Goal: Use online tool/utility: Utilize a website feature to perform a specific function

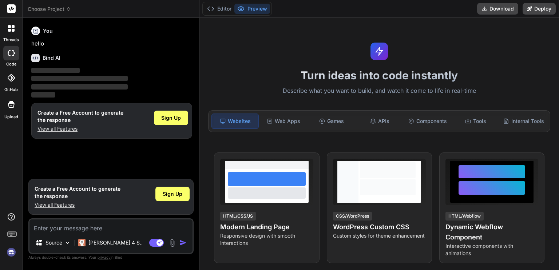
click at [128, 228] on textarea at bounding box center [110, 225] width 163 height 13
paste textarea "L ipsu do sitam c adip-elits doe temporincid utlabo "Etdolorem-Aliqu Enima Mini…"
type textarea "L ipsu do sitam c adip-elits doe temporincid utlabo "Etdolorem-Aliqu Enima Mini…"
type textarea "x"
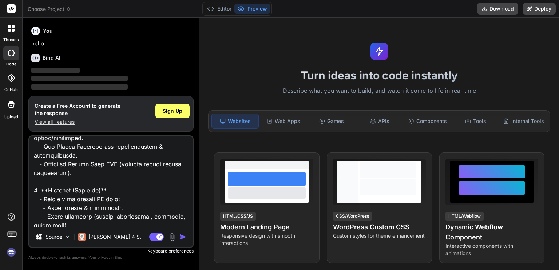
scroll to position [155, 0]
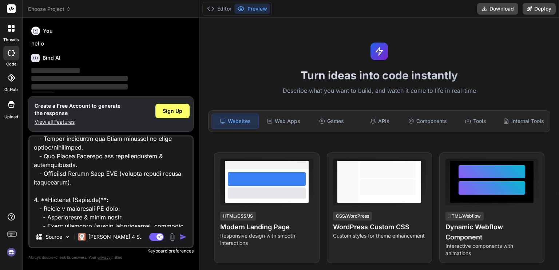
type textarea "L ipsu do sitam c adip-elits doe temporincid utlabo "Etdolorem-Aliqu Enima Mini…"
click at [182, 238] on img "button" at bounding box center [182, 236] width 7 height 7
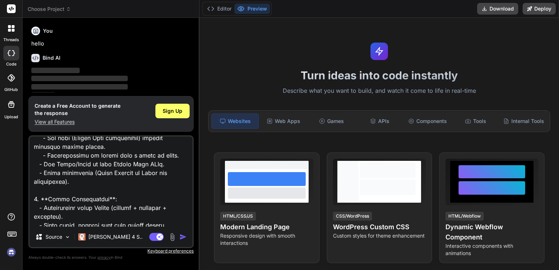
scroll to position [394, 0]
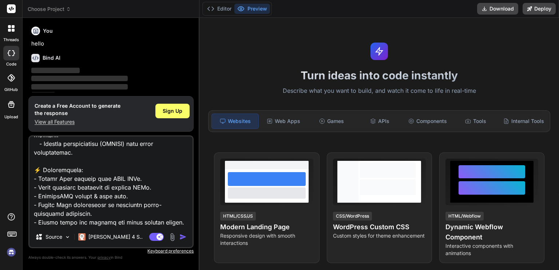
click at [180, 236] on img "button" at bounding box center [182, 236] width 7 height 7
click at [167, 115] on span "Sign Up" at bounding box center [173, 110] width 20 height 7
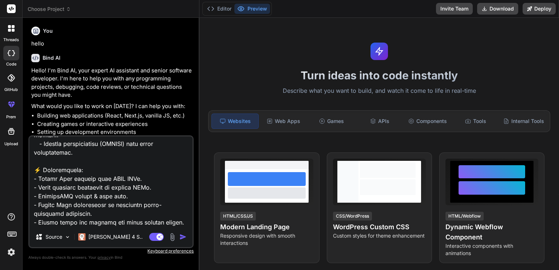
scroll to position [54, 0]
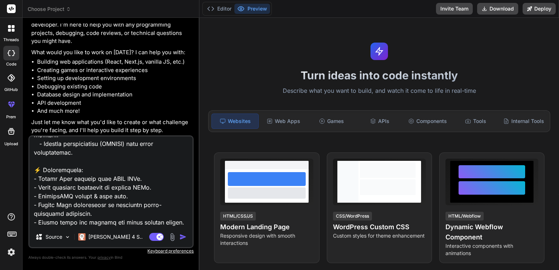
click at [184, 235] on img "button" at bounding box center [182, 236] width 7 height 7
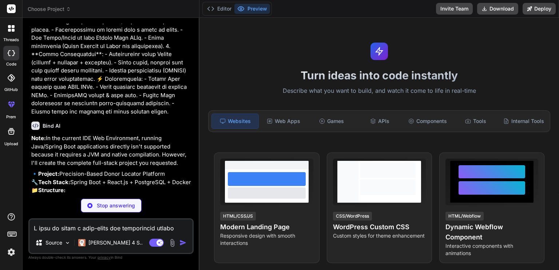
scroll to position [327, 0]
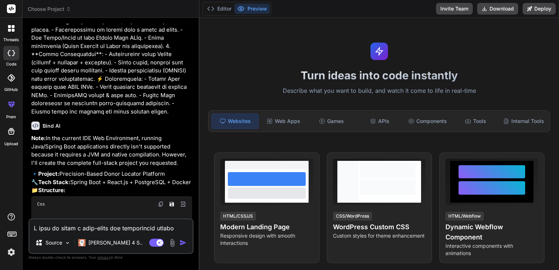
type textarea "x"
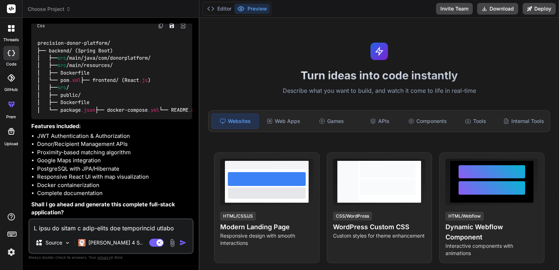
scroll to position [543, 0]
click at [153, 231] on textarea at bounding box center [110, 225] width 163 height 13
type textarea "y"
type textarea "x"
type textarea "ye"
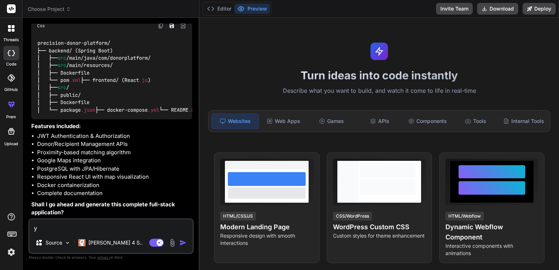
type textarea "x"
type textarea "yes"
type textarea "x"
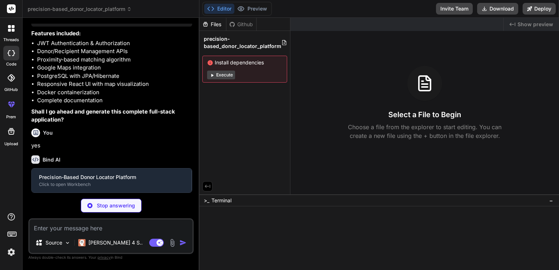
scroll to position [619, 0]
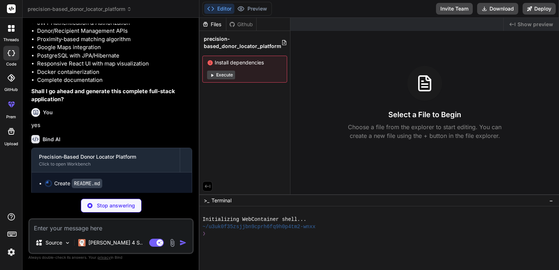
click at [219, 73] on button "Execute" at bounding box center [221, 75] width 28 height 9
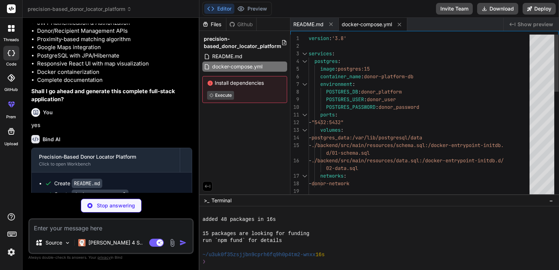
scroll to position [77, 0]
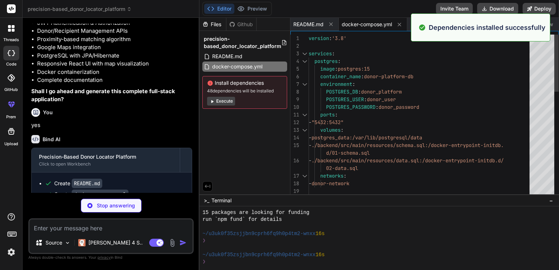
type textarea "x"
type textarea "</project>"
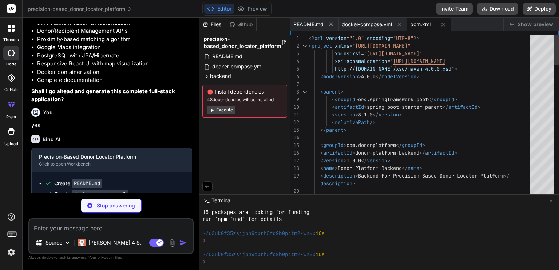
type textarea "x"
type textarea "# Run the application CMD ["java", "-jar", "target/donor-platform-backend-1.0.0…"
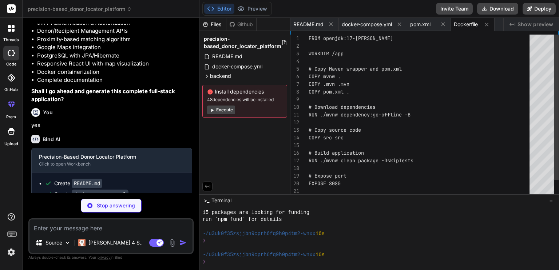
type textarea "x"
type textarea "GOOGLE_MAPS_API_KEY=your_google_maps_api_key_here SPRING_DATASOURCE_URL=jdbc:po…"
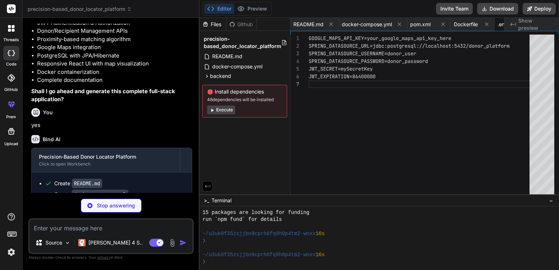
scroll to position [0, 41]
type textarea "x"
type textarea "# Server Configuration server.port=8080 # CORS Configuration app.cors.allowed-o…"
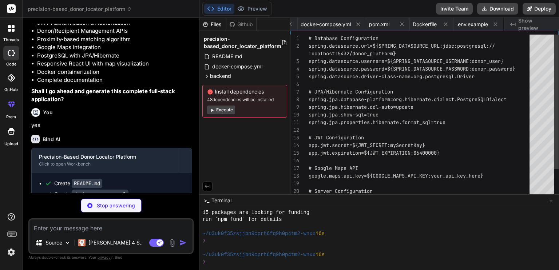
scroll to position [0, 112]
type textarea "x"
type textarea "CREATE INDEX IF NOT EXISTS idx_donor_availability ON donor_profiles(availabilit…"
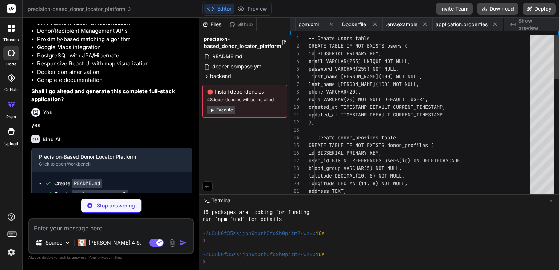
scroll to position [0, 157]
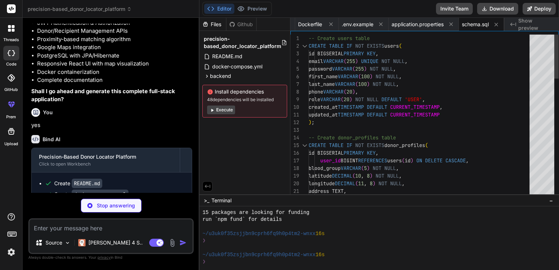
type textarea "x"
type textarea "(4, 'O+', 'HIGH', 40.7505, -73.9934, '[STREET_ADDRESS][US_STATE]', 'Emergency P…"
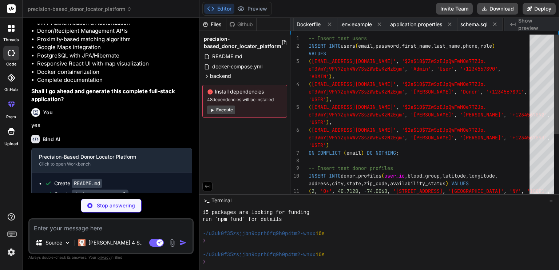
scroll to position [0, 201]
type textarea "x"
type textarea "}"
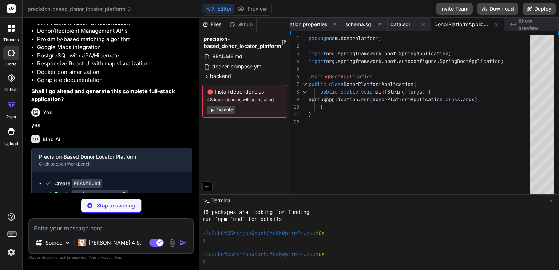
click at [219, 109] on button "Execute" at bounding box center [221, 109] width 28 height 9
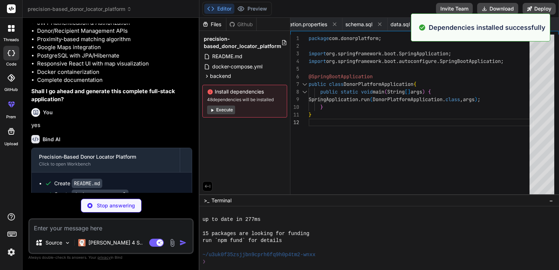
scroll to position [182, 0]
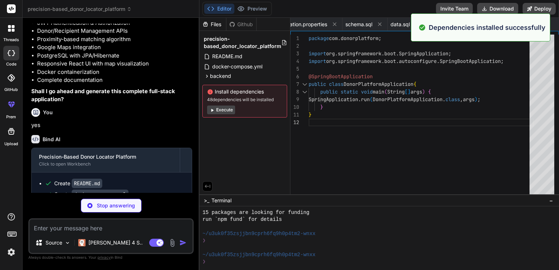
type textarea "x"
type textarea "source.registerCorsConfiguration("/**", configuration); return source; } }"
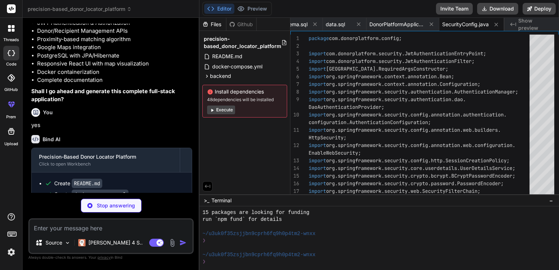
type textarea "x"
type textarea "}"
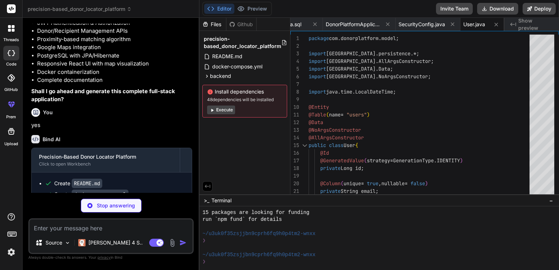
type textarea "x"
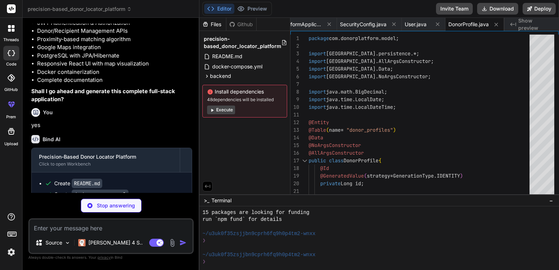
click at [232, 110] on button "Execute" at bounding box center [221, 109] width 28 height 9
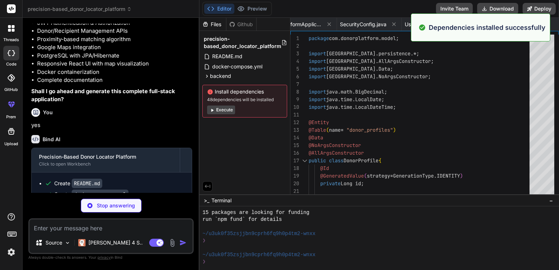
scroll to position [286, 0]
type textarea "x"
type textarea "public enum RequestStatus { ACTIVE, FULFILLED, CANCELLED, EXPIRED } }"
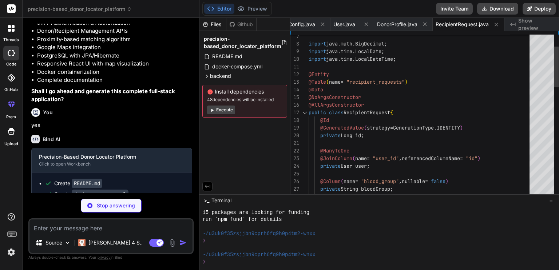
type textarea "x"
type textarea "Optional<User> findByEmail(String email); boolean existsByEmail(String email); }"
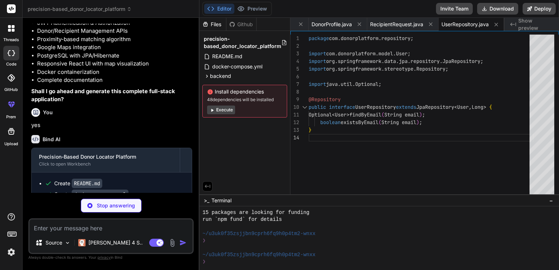
type textarea "x"
type textarea "); }"
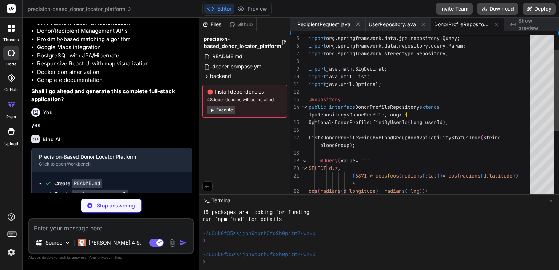
type textarea "x"
type textarea "JpaRepository<RecipientRequest, Long> { List<RecipientRequest> findByUserIdOrde…"
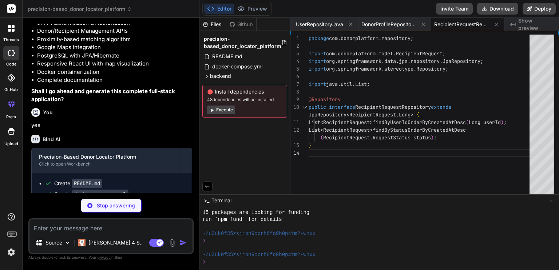
type textarea "x"
type textarea ""Unauthorized"); } }"
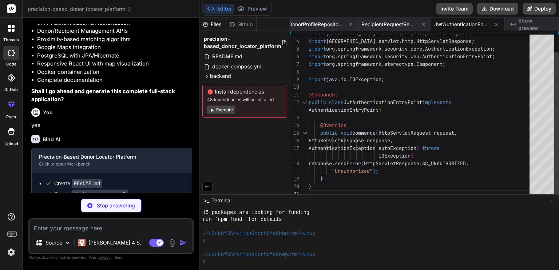
type textarea "x"
type textarea "} }"
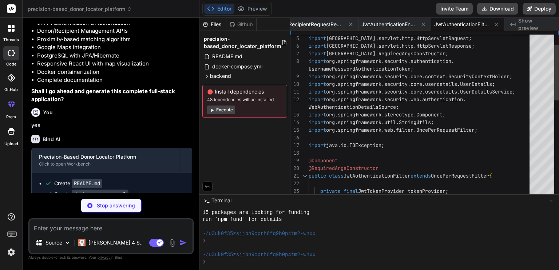
type textarea "x"
type textarea "} } }"
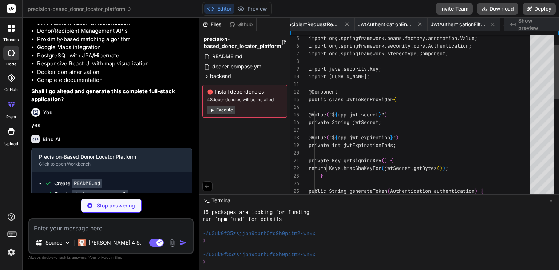
scroll to position [0, 943]
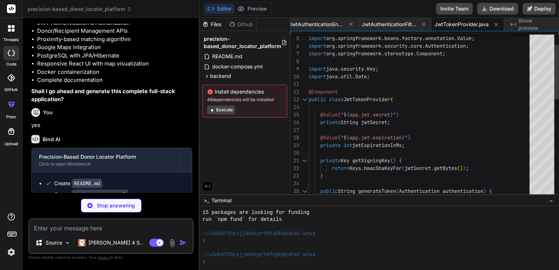
type textarea "x"
type textarea "public boolean isCredentialsNonExpired() { return true; } @Override public bool…"
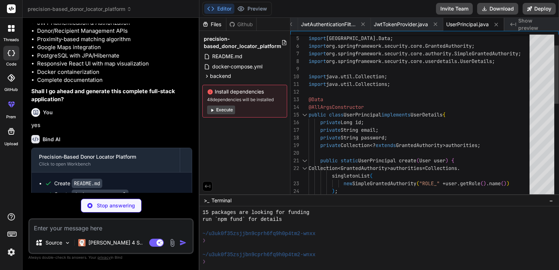
type textarea "x"
type textarea "UsernameNotFoundException { User user = userRepository.findByEmail(email) .orEl…"
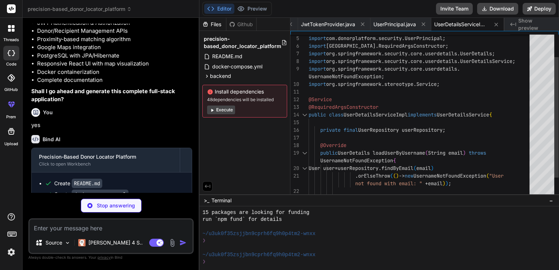
type textarea "x"
type textarea "package com.donorplatform.dto; import [GEOGRAPHIC_DATA][DOMAIN_NAME]; @Data pub…"
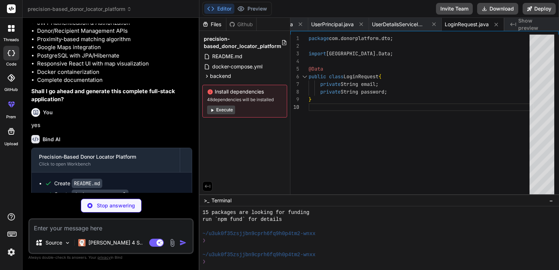
type textarea "x"
type textarea "private String phone; }"
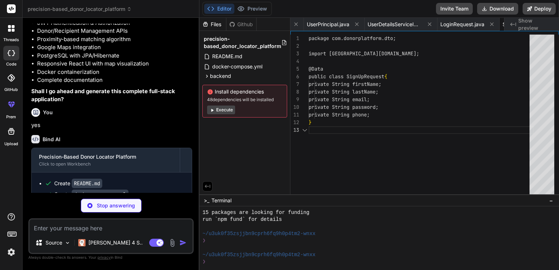
scroll to position [0, 1206]
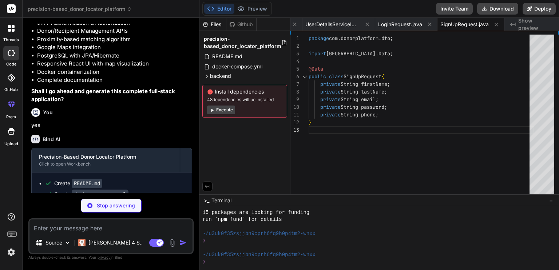
type textarea "x"
type textarea "} }"
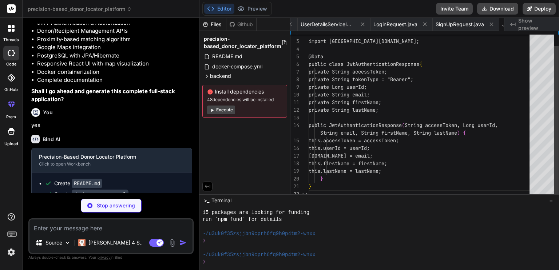
scroll to position [0, 1279]
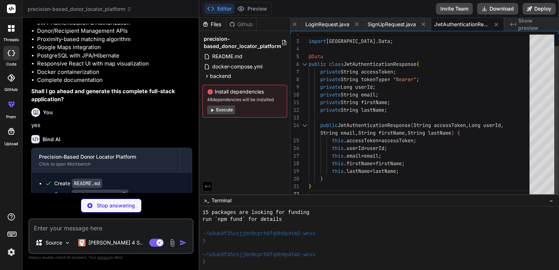
type textarea "x"
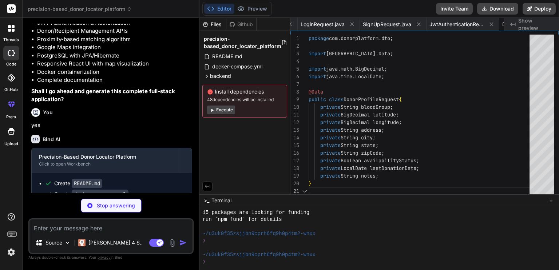
scroll to position [0, 1352]
type textarea "x"
type textarea "private String contactNumber; private Integer unitsNeeded; private LocalDate re…"
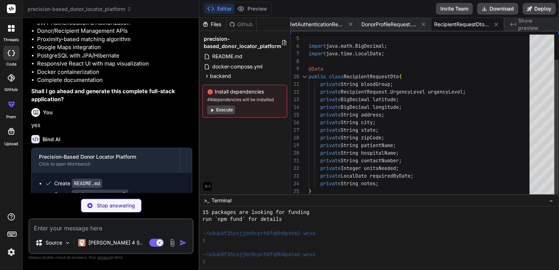
type textarea "x"
type textarea "return ResponseEntity.ok("User registered successfully"); } }"
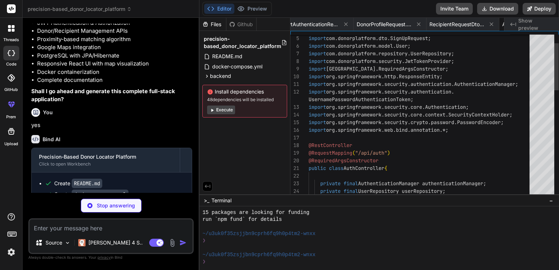
scroll to position [0, 1488]
type textarea "x"
type textarea "@GetMapping public ResponseEntity<List<DonorProfile>> getAllDonors() { List<Don…"
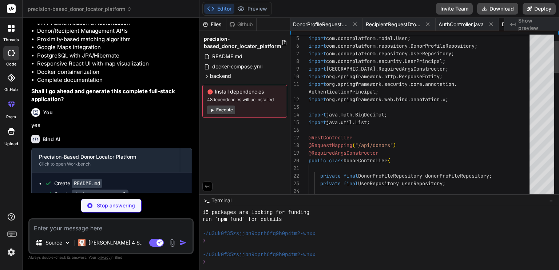
scroll to position [0, 1555]
type textarea "x"
type textarea "@GetMapping("/all") public ResponseEntity<List<RecipientRequest>> getAllActiveR…"
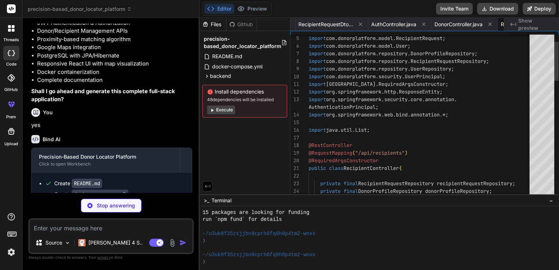
scroll to position [0, 1628]
type textarea "x"
type textarea "}"
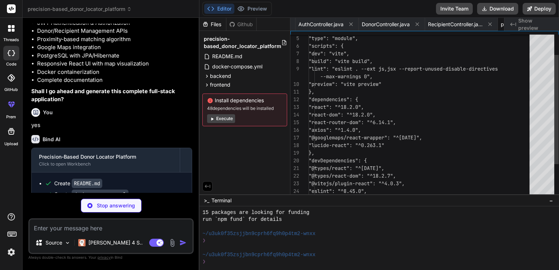
scroll to position [0, 1678]
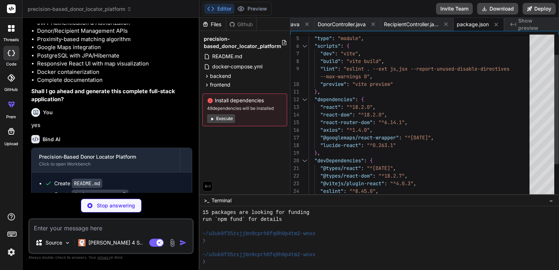
type textarea "x"
type textarea "EXPOSE 3000 # Start the application CMD ["serve", "-s", "dist", "-l", "3000"]"
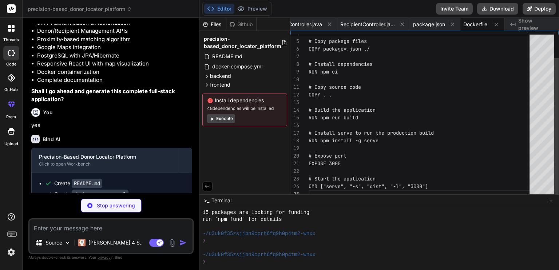
type textarea "x"
type textarea "REACT_APP_API_BASE_URL=[URL] REACT_APP_GOOGLE_MAPS_API_KEY=your_google_maps_api…"
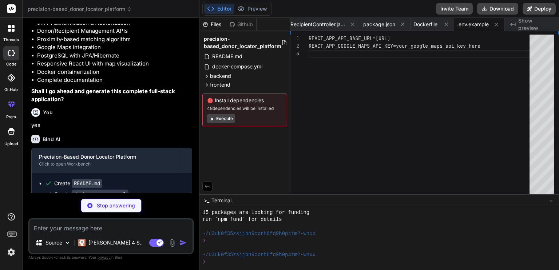
type textarea "x"
type textarea "'process.env': process.env } })"
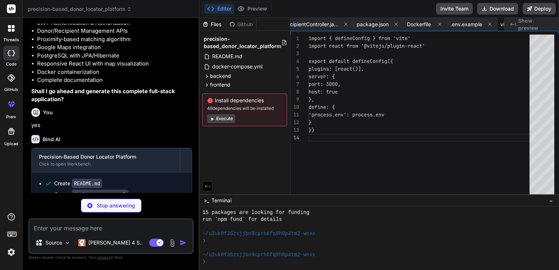
scroll to position [0, 1821]
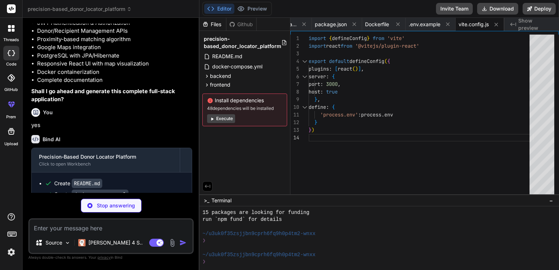
type textarea "x"
type textarea "<div id="root"></div> <script type="module" src="/src/main.jsx"></script> </bod…"
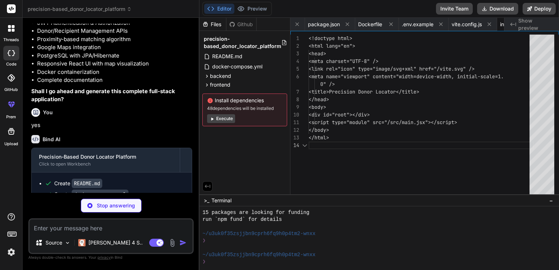
scroll to position [0, 1865]
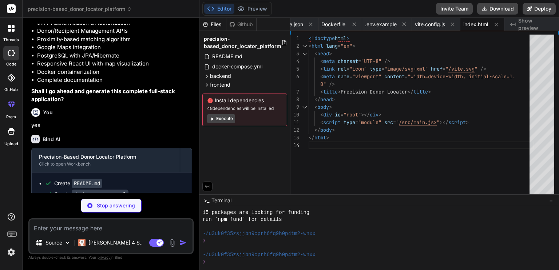
type textarea "x"
type textarea "<AuthProvider> <App /> </AuthProvider> </BrowserRouter> </React.StrictMode>, )"
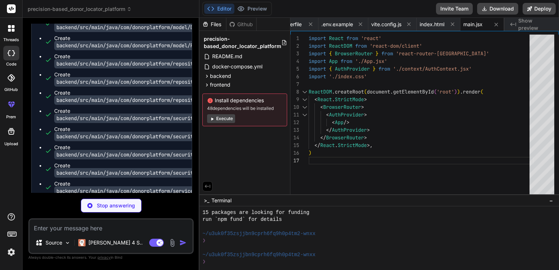
type textarea "x"
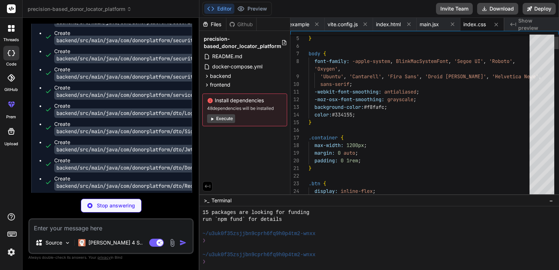
scroll to position [1219, 0]
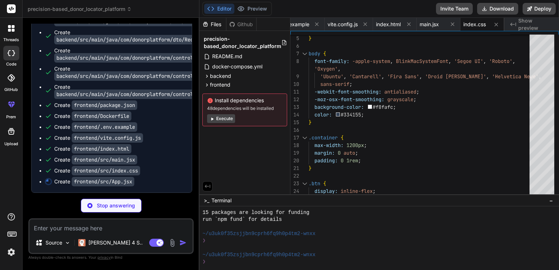
type textarea "x"
type textarea "</div> ) } export default App"
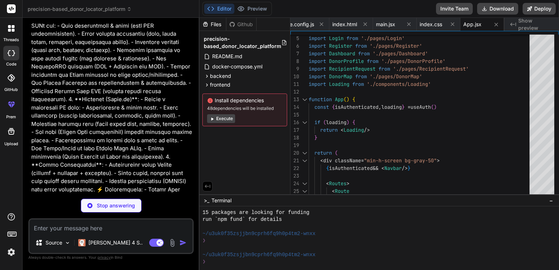
type textarea "x"
type textarea "return ( <AuthContext.Provider value={value}> {children} </AuthContext.Provider…"
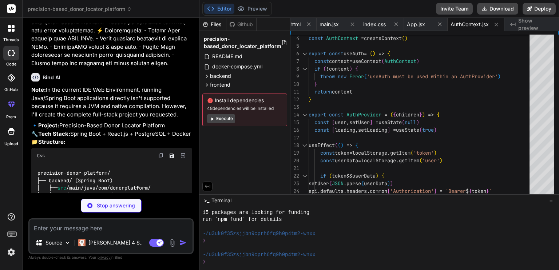
scroll to position [383, 0]
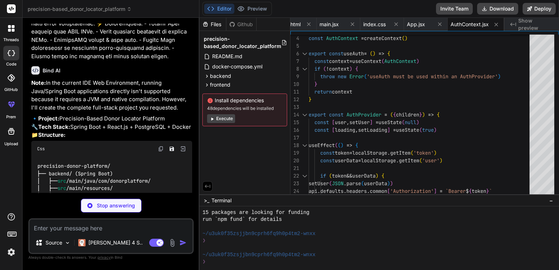
type textarea "x"
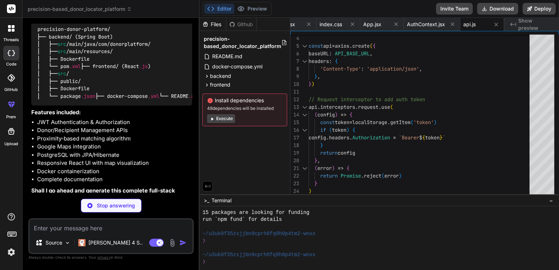
scroll to position [521, 0]
type textarea "x"
type textarea "export default Navbar"
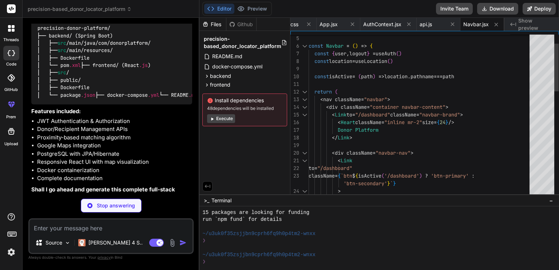
type textarea "x"
type textarea "export default Loading"
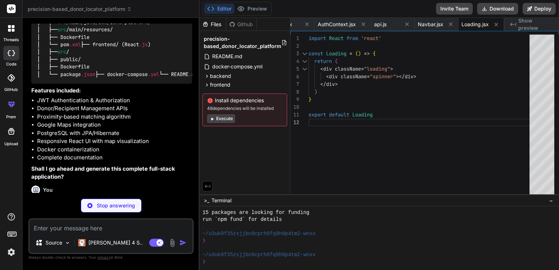
scroll to position [541, 0]
click at [57, 78] on code "precision-donor-platform/ ├── backend/ (Spring Boot) │ ├── src / main /java/com…" at bounding box center [117, 41] width 160 height 74
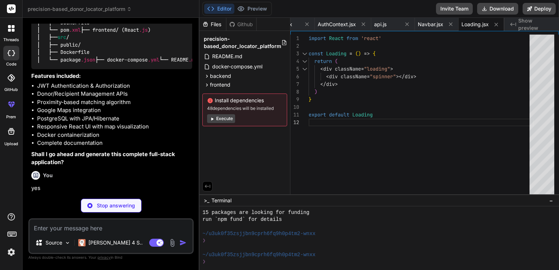
scroll to position [557, 0]
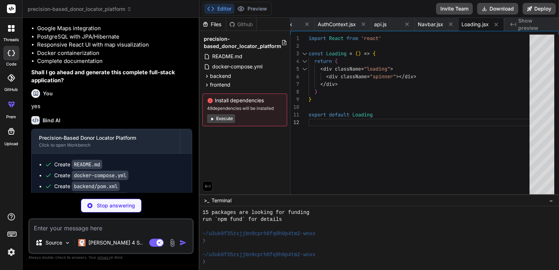
type textarea "x"
type textarea "return <div ref={mapRef} className="map-container" /> } export default Map"
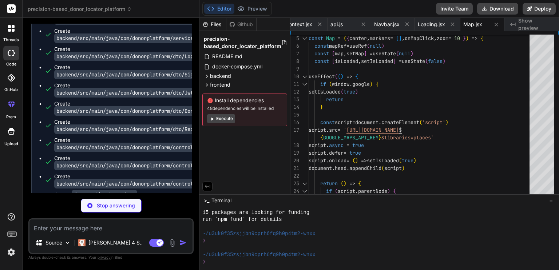
scroll to position [1291, 0]
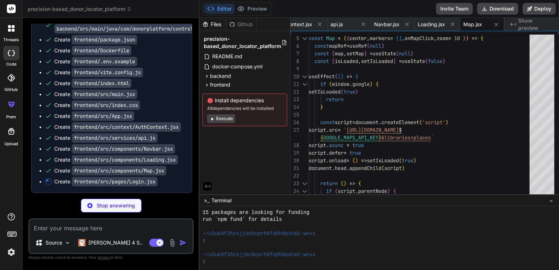
type textarea "x"
type textarea "</div> </div> ) } export default Login"
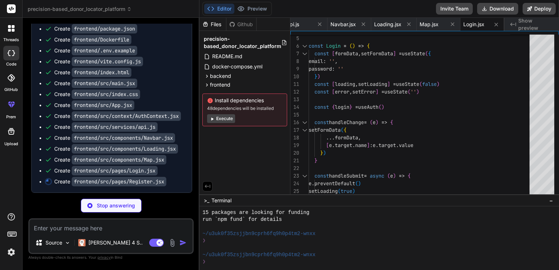
scroll to position [1302, 0]
type textarea "x"
type textarea "</div> </form> </div> </div> ) } export default Register"
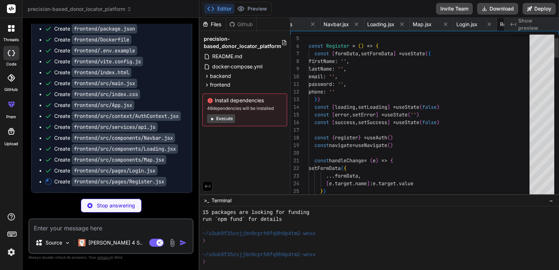
scroll to position [0, 2318]
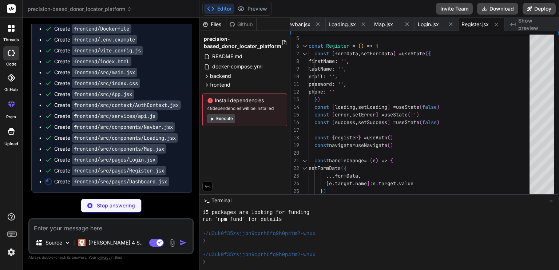
type textarea "x"
type textarea "export default Dashboard"
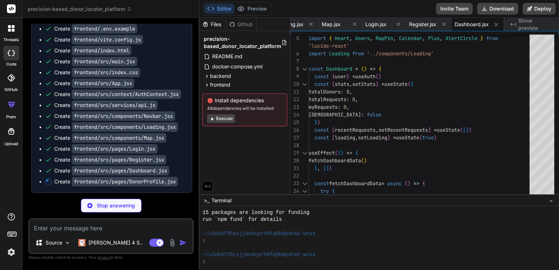
scroll to position [1324, 0]
type textarea "x"
type textarea "</div> </div> ) } export default DonorProfile"
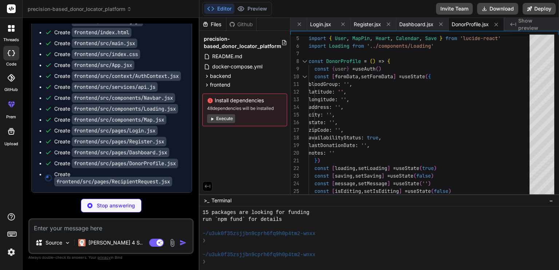
type textarea "x"
type textarea "} export default RecipientRequest"
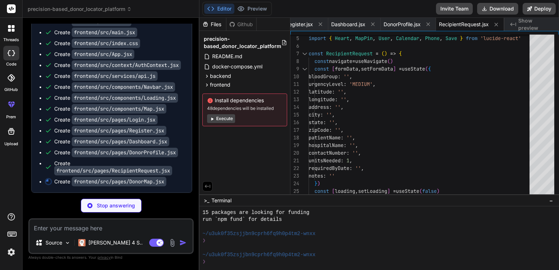
type textarea "x"
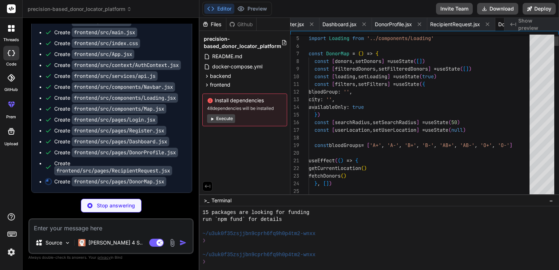
scroll to position [0, 2547]
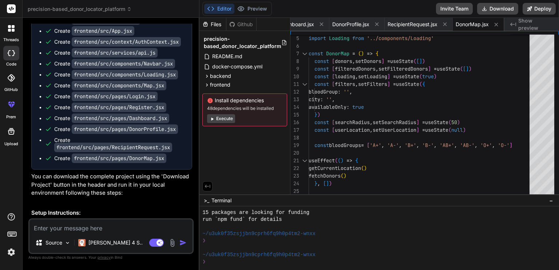
type textarea "x"
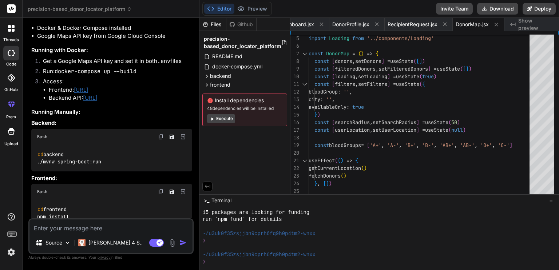
scroll to position [1551, 0]
click at [119, 222] on textarea at bounding box center [110, 225] width 163 height 13
type textarea "c"
type textarea "x"
type textarea "ca"
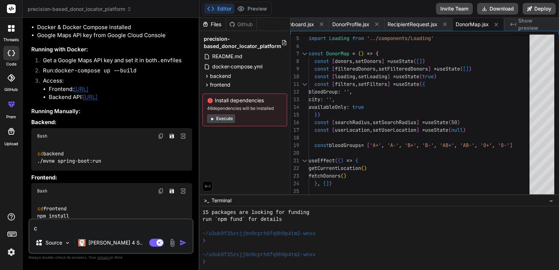
type textarea "x"
type textarea "can"
type textarea "x"
type textarea "can"
type textarea "x"
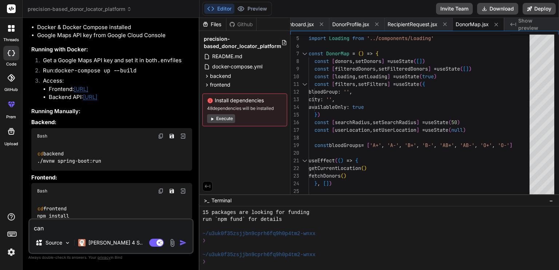
type textarea "can y"
type textarea "x"
type textarea "can yo"
type textarea "x"
type textarea "can you"
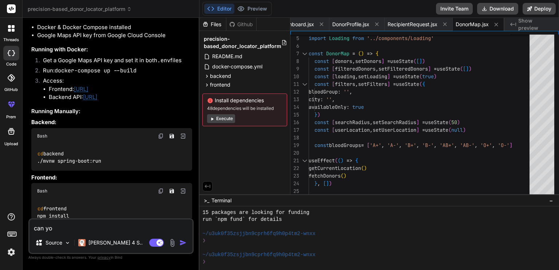
type textarea "x"
type textarea "can you"
type textarea "x"
type textarea "can you d"
type textarea "x"
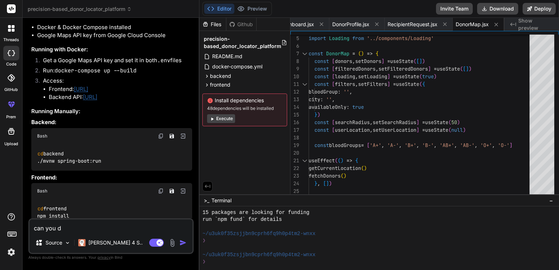
type textarea "can you do"
type textarea "x"
type textarea "can you do"
type textarea "x"
type textarea "can you do i"
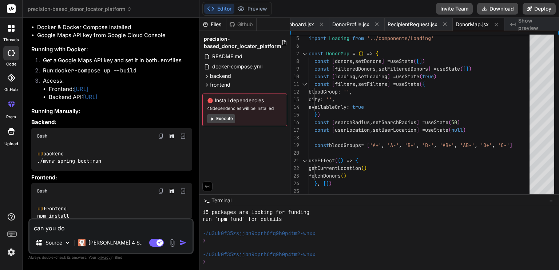
type textarea "x"
type textarea "can you do it"
type textarea "x"
type textarea "can you do it"
type textarea "x"
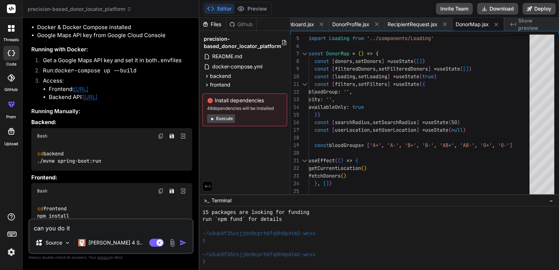
type textarea "can you do it w"
type textarea "x"
type textarea "can you do it wi"
type textarea "x"
type textarea "can you do it wit"
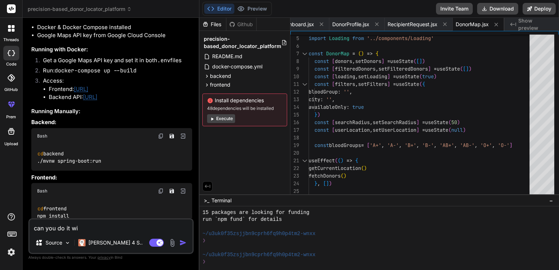
type textarea "x"
type textarea "can you do it with"
type textarea "x"
type textarea "can you do it witho"
type textarea "x"
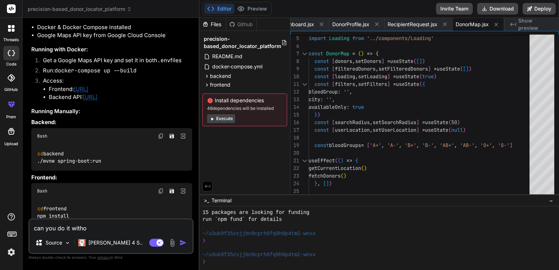
type textarea "can you do it withou"
type textarea "x"
type textarea "can you do it without"
type textarea "x"
type textarea "can you do it without"
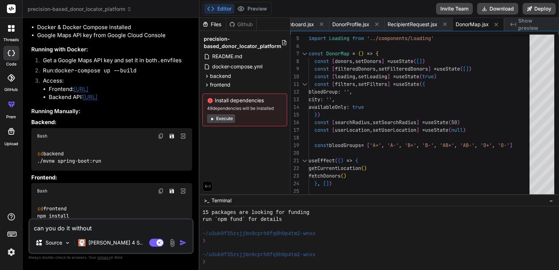
type textarea "x"
type textarea "can you do it without u"
type textarea "x"
type textarea "can you do it without us"
type textarea "x"
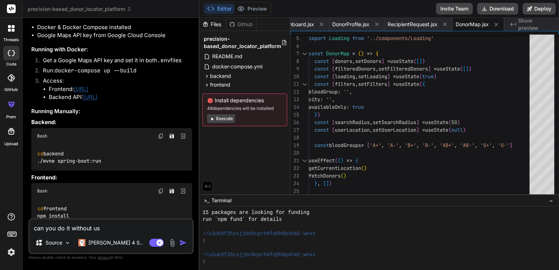
type textarea "can you do it without usi"
type textarea "x"
type textarea "can you do it without usin"
type textarea "x"
type textarea "can you do it without using"
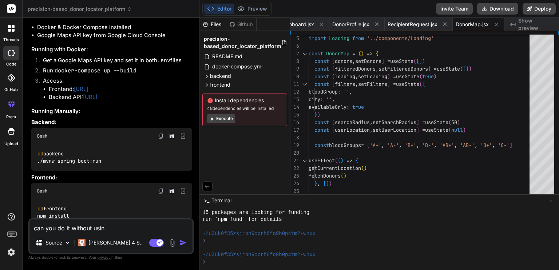
type textarea "x"
type textarea "can you do it without using"
type textarea "x"
type textarea "can you do it without using d"
type textarea "x"
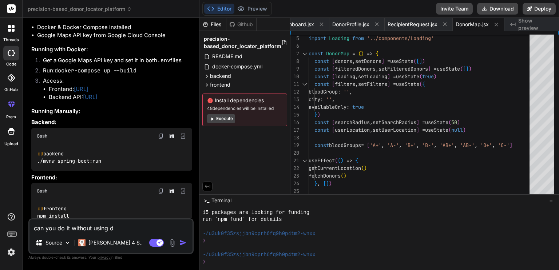
type textarea "can you do it without using do"
type textarea "x"
type textarea "can you do it without using doc"
type textarea "x"
type textarea "can you do it without using dock"
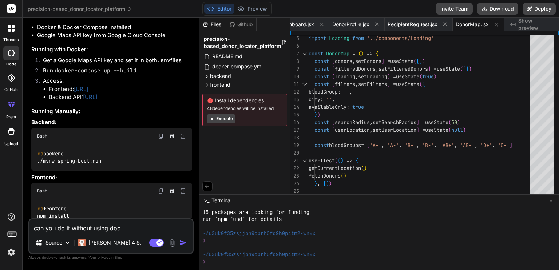
type textarea "x"
type textarea "can you do it without using docke"
type textarea "x"
type textarea "can you do it without using docker"
type textarea "x"
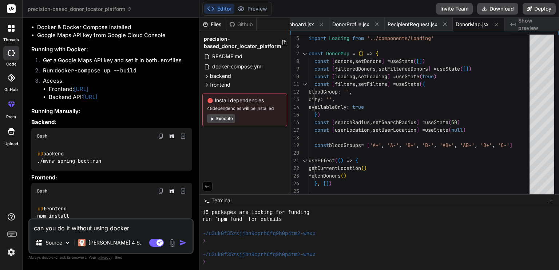
type textarea "can you do it without using docker"
type textarea "x"
type textarea "can you do it without using docker a"
type textarea "x"
type textarea "can you do it without using docker an"
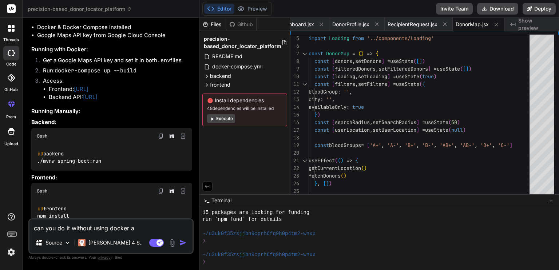
type textarea "x"
type textarea "can you do it without using docker and"
type textarea "x"
type textarea "can you do it without using docker and"
type textarea "x"
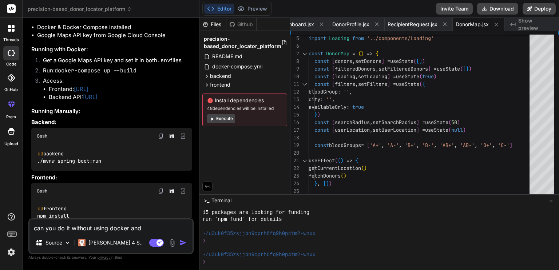
type textarea "can you do it without using docker and d"
type textarea "x"
type textarea "can you do it without using docker and do"
type textarea "x"
type textarea "can you do it without using docker and doc"
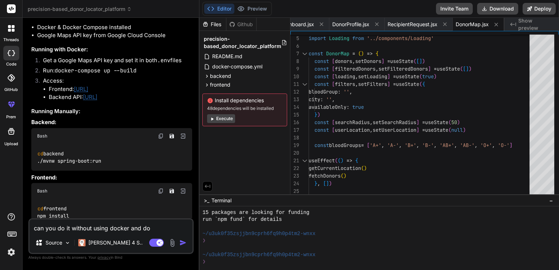
type textarea "x"
type textarea "can you do it without using docker and dock"
type textarea "x"
type textarea "can you do it without using docker and docke"
type textarea "x"
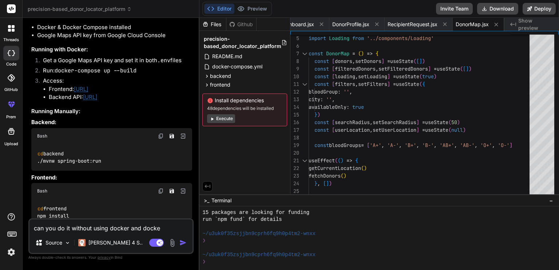
type textarea "can you do it without using docker and docker"
type textarea "x"
type textarea "can you do it without using docker and docker"
type textarea "x"
type textarea "can you do it without using docker and docker c"
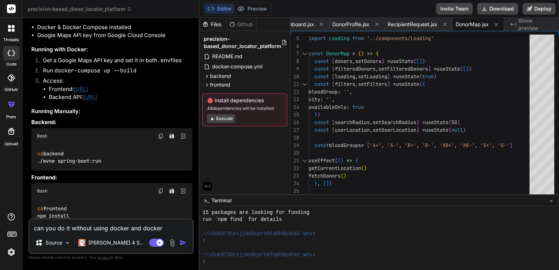
type textarea "x"
type textarea "can you do it without using docker and docker co"
type textarea "x"
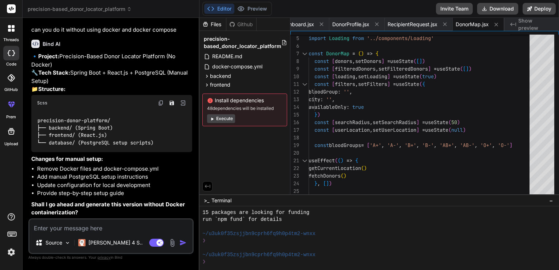
scroll to position [1888, 0]
click at [144, 225] on textarea at bounding box center [110, 225] width 163 height 13
click at [186, 240] on img "button" at bounding box center [182, 242] width 7 height 7
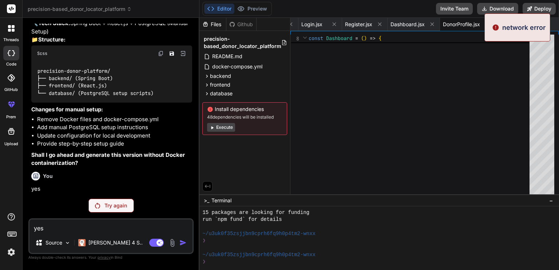
scroll to position [1883, 0]
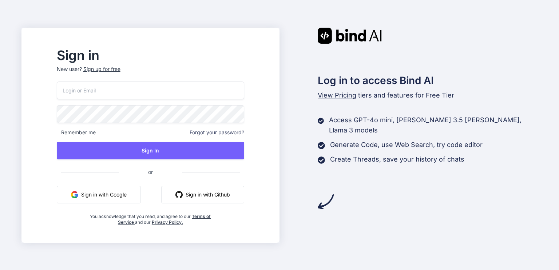
click at [133, 195] on button "Sign in with Google" at bounding box center [99, 194] width 84 height 17
